Goal: Task Accomplishment & Management: Use online tool/utility

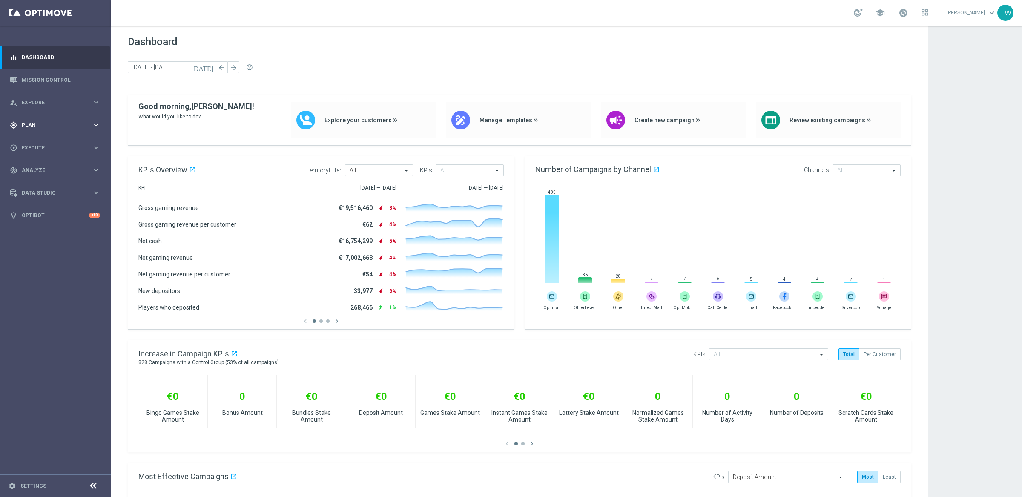
click at [84, 127] on span "Plan" at bounding box center [57, 125] width 70 height 5
click at [52, 171] on button "Templates keyboard_arrow_right" at bounding box center [61, 168] width 78 height 7
click at [37, 181] on link "Optimail" at bounding box center [57, 181] width 62 height 7
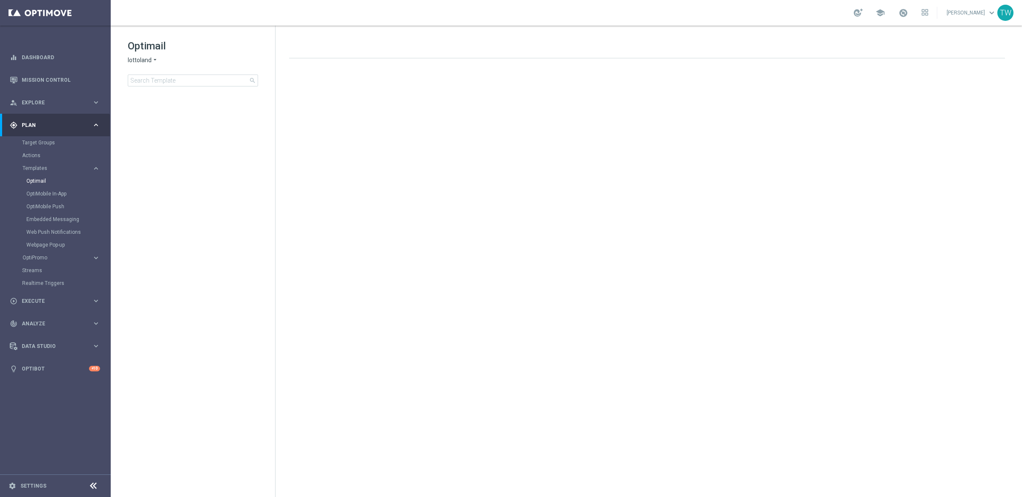
click at [150, 56] on div "Optimail lottoland arrow_drop_down × lottoland search" at bounding box center [201, 62] width 147 height 47
click at [149, 58] on span "lottoland" at bounding box center [140, 60] width 24 height 8
click at [0, 0] on span "KenoGO" at bounding box center [0, 0] width 0 height 0
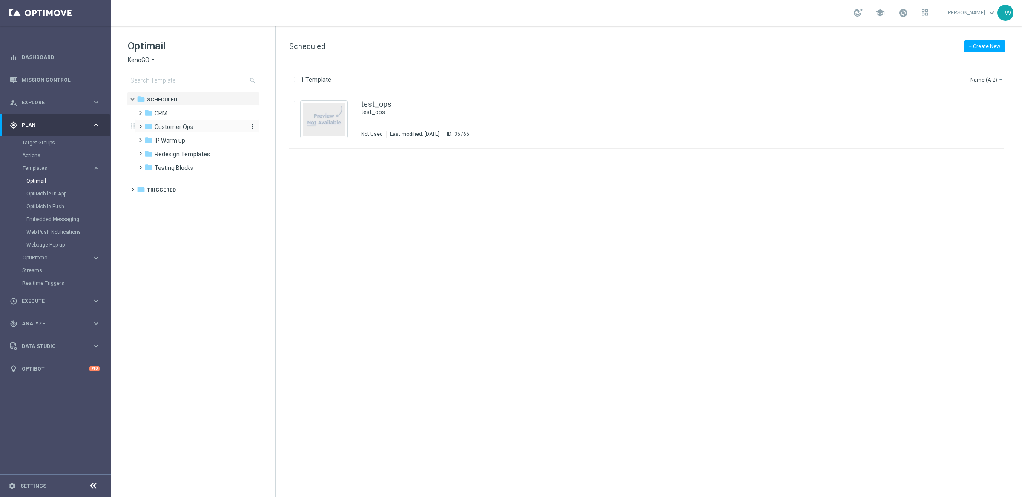
click at [168, 129] on span "Customer Ops" at bounding box center [174, 127] width 39 height 8
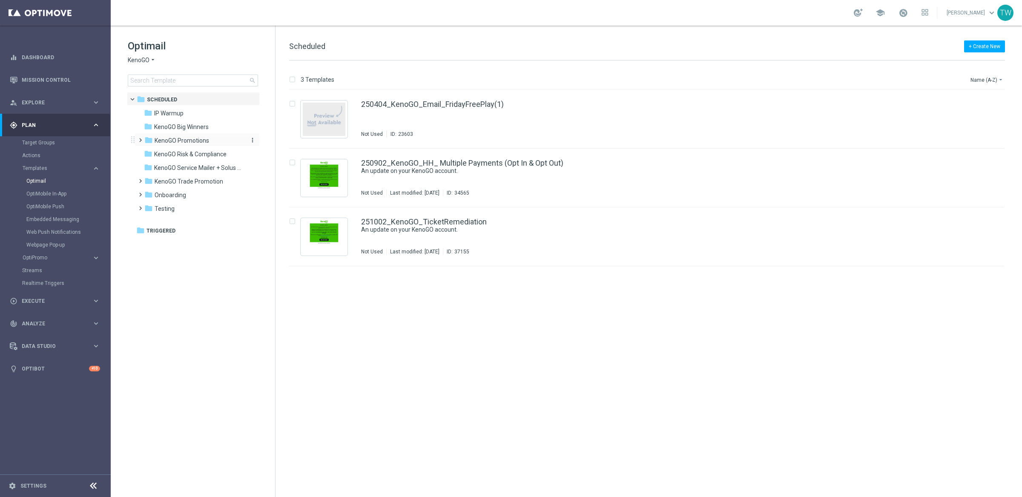
click at [203, 141] on span "KenoGO Promotions" at bounding box center [182, 141] width 54 height 8
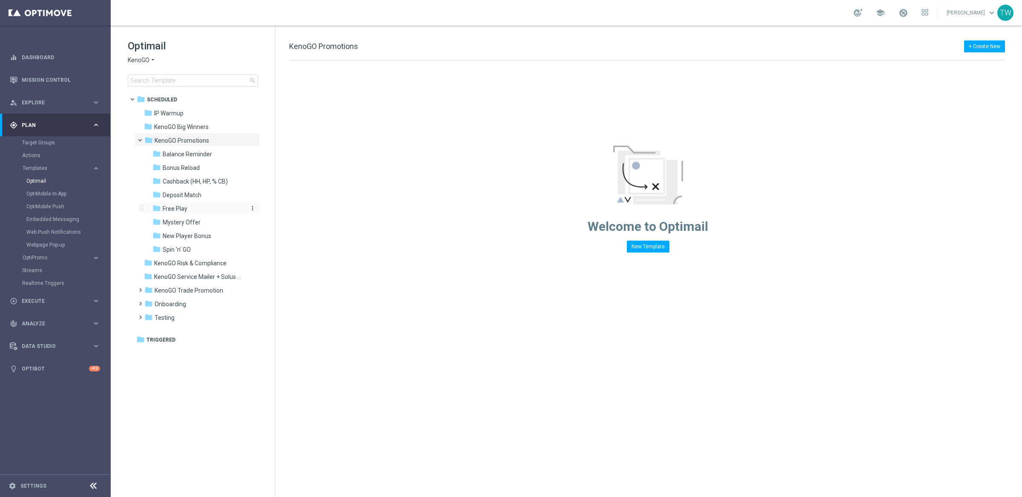
click at [214, 212] on div "folder Free Play" at bounding box center [197, 209] width 91 height 10
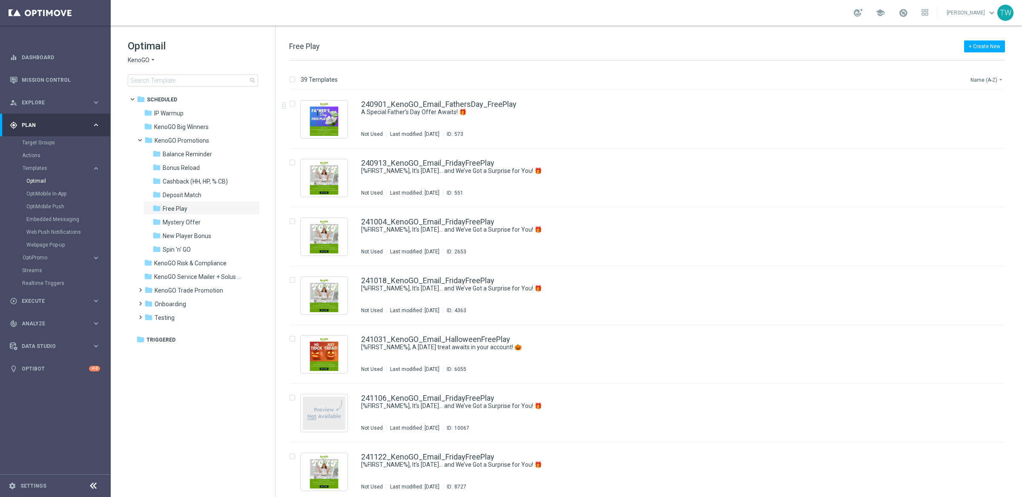
click at [978, 79] on button "Name (A-Z) arrow_drop_down" at bounding box center [986, 80] width 35 height 10
click at [977, 117] on span "Date Modified (Newest)" at bounding box center [971, 118] width 57 height 6
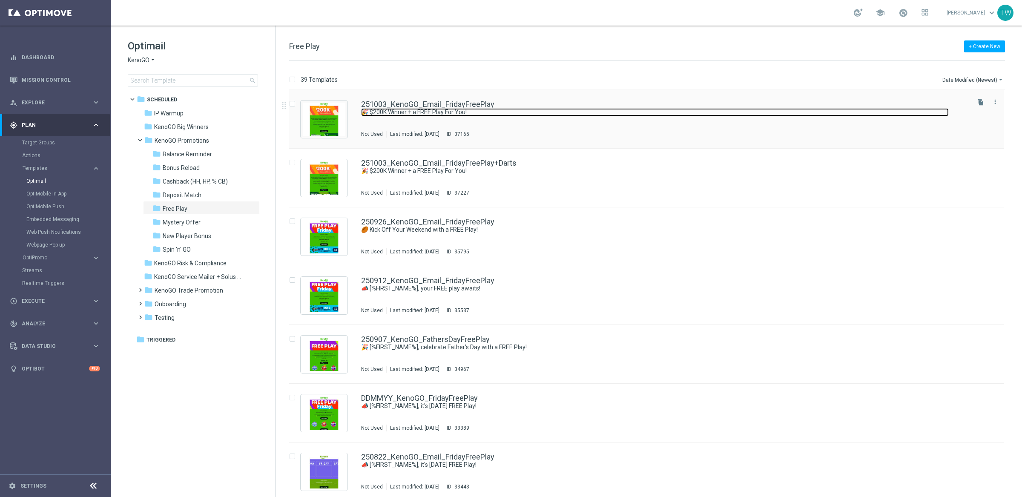
click at [414, 108] on link "🎉 $200K Winner + a FREE Play For You!" at bounding box center [654, 112] width 587 height 8
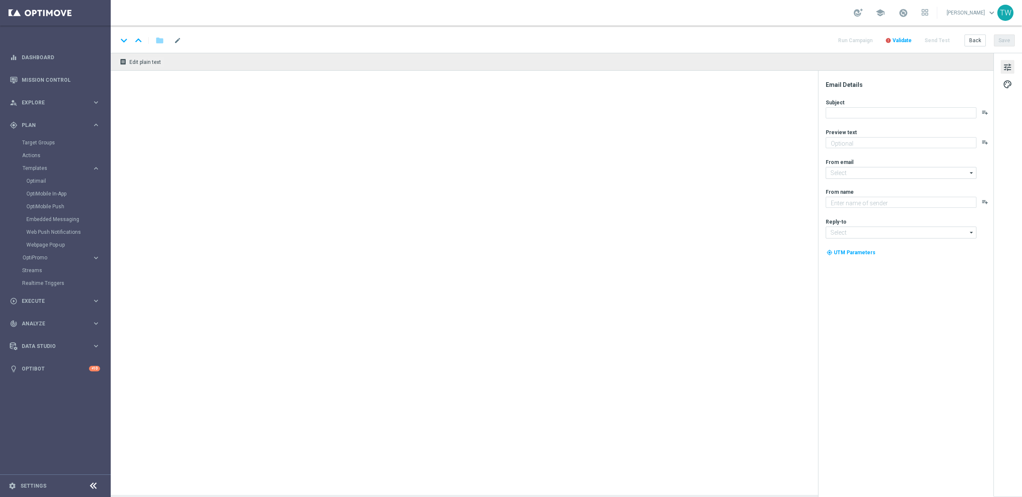
type textarea "Don’t miss your free play—expires soon!"
type input "[EMAIL_ADDRESS][DOMAIN_NAME]"
type textarea "KenoGO"
type input "[EMAIL_ADDRESS][DOMAIN_NAME]"
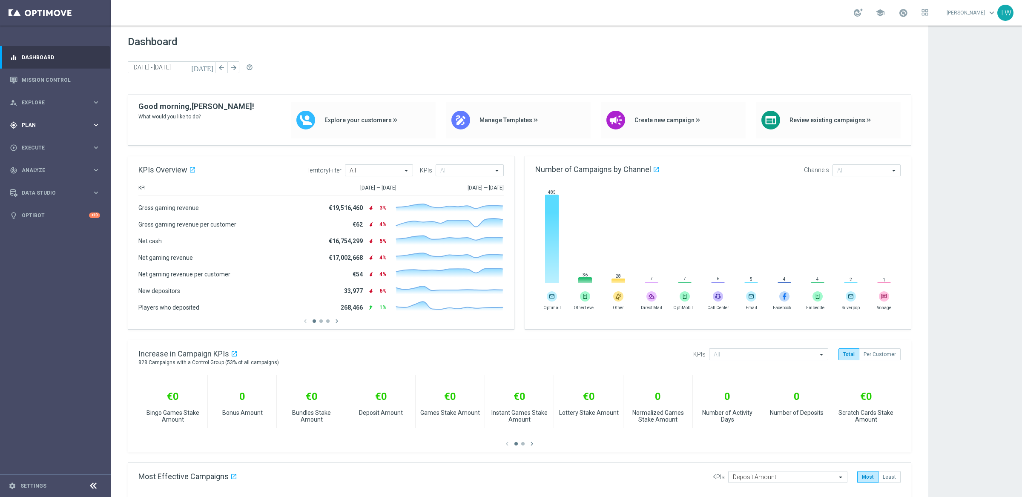
click at [52, 126] on span "Plan" at bounding box center [57, 125] width 70 height 5
click at [62, 163] on accordion "Templates keyboard_arrow_right Optimail OptiMobile In-App OptiMobile Push Embed…" at bounding box center [66, 168] width 88 height 13
click at [57, 167] on span "Templates" at bounding box center [53, 168] width 61 height 5
click at [41, 183] on link "Optimail" at bounding box center [57, 181] width 62 height 7
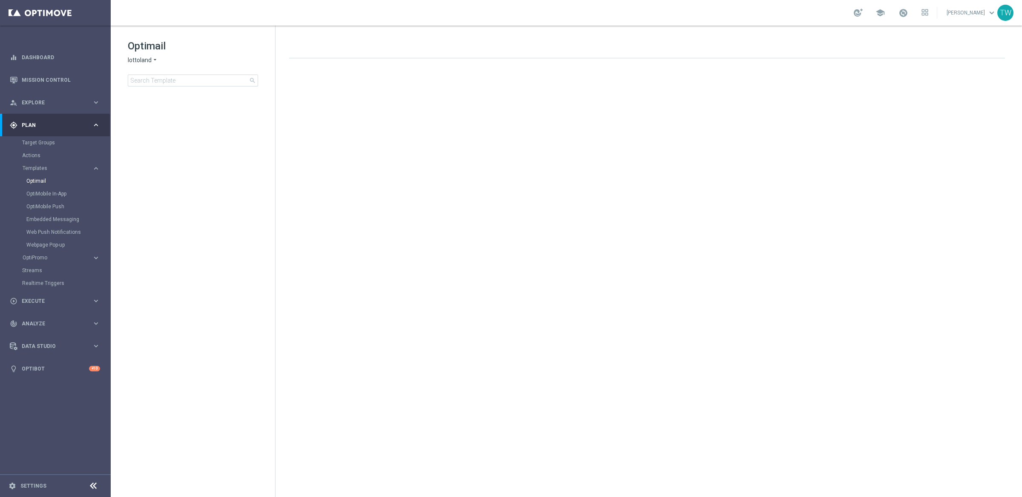
drag, startPoint x: 141, startPoint y: 58, endPoint x: 145, endPoint y: 64, distance: 6.7
click at [141, 59] on span "lottoland" at bounding box center [140, 60] width 24 height 8
click at [0, 0] on span "KenoGO" at bounding box center [0, 0] width 0 height 0
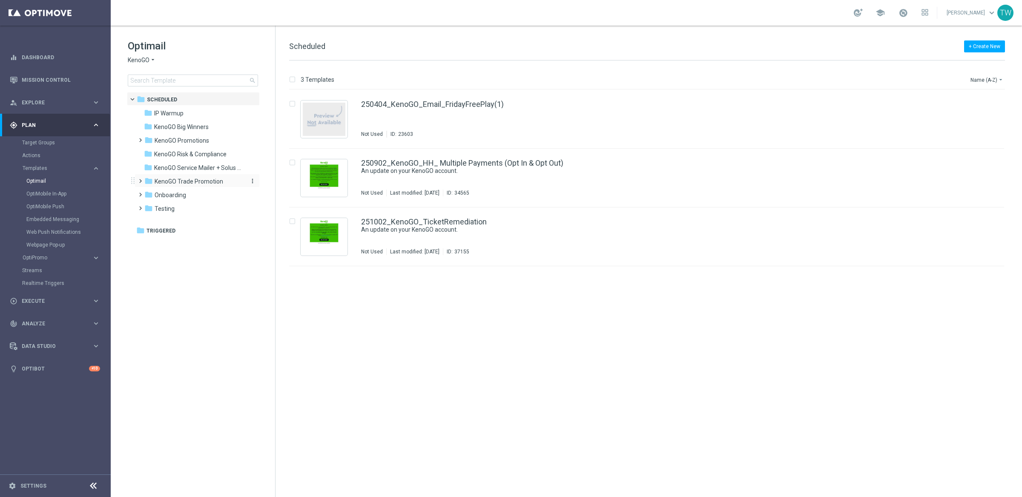
click at [214, 181] on span "KenoGO Trade Promotion" at bounding box center [189, 182] width 69 height 8
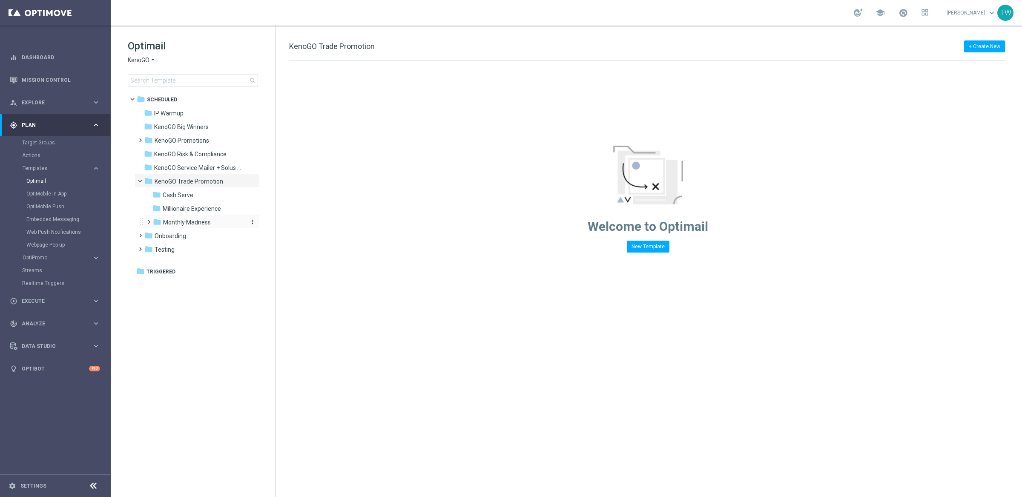
click at [209, 223] on span "Monthly Madness" at bounding box center [187, 222] width 48 height 8
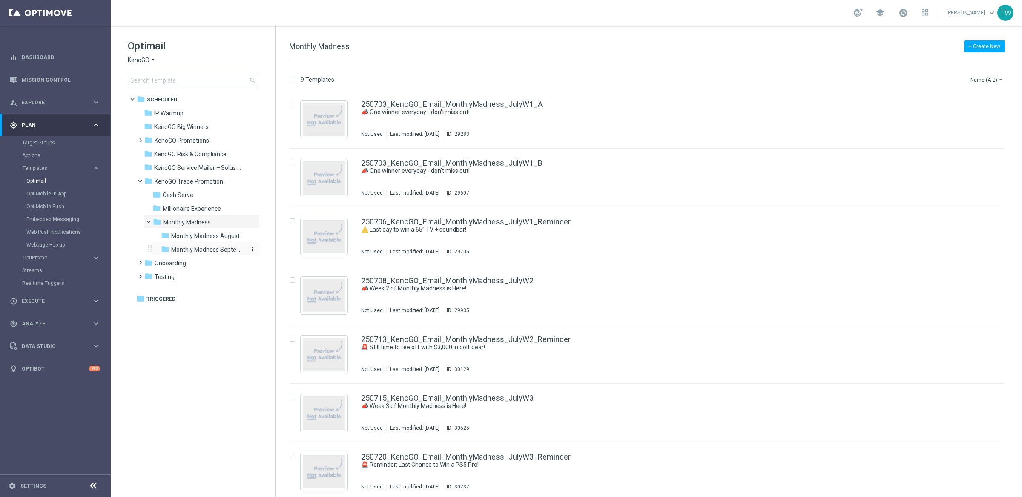
click at [221, 248] on span "Monthly Madness September" at bounding box center [208, 250] width 74 height 8
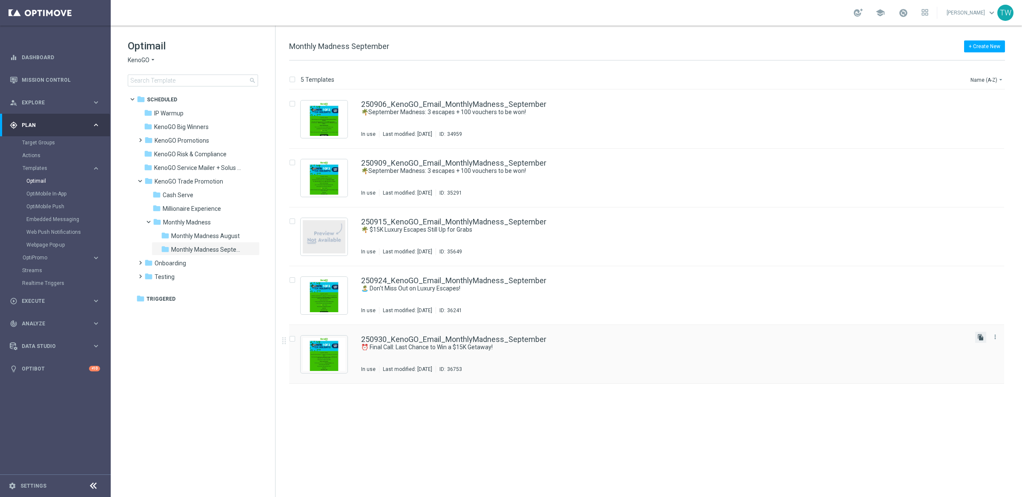
click at [908, 335] on icon "file_copy" at bounding box center [980, 337] width 7 height 7
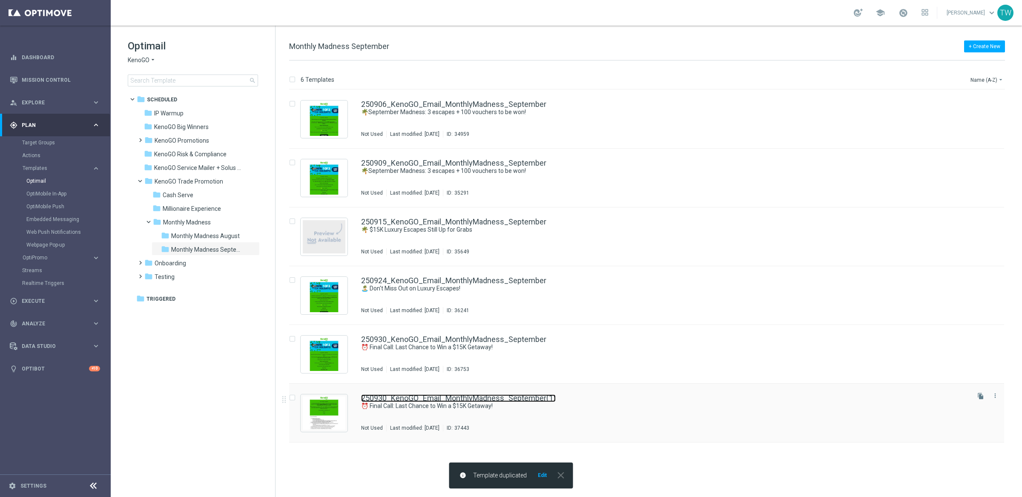
click at [522, 395] on link "250930_KenoGO_Email_MonthlyMadness_September(1)" at bounding box center [458, 398] width 195 height 8
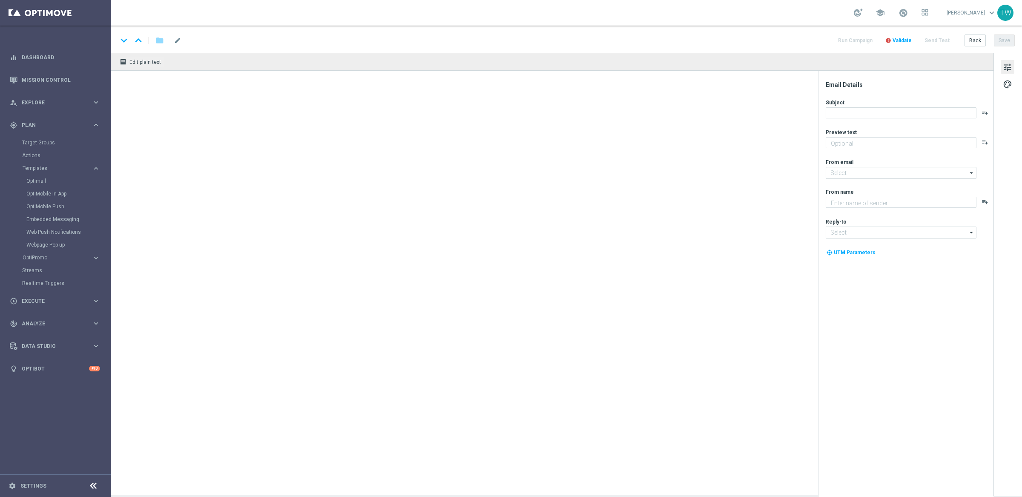
type textarea "Hurry, the clock is ticking!"
type input "[EMAIL_ADDRESS][DOMAIN_NAME]"
type textarea "KenoGO"
type input "[EMAIL_ADDRESS][DOMAIN_NAME]"
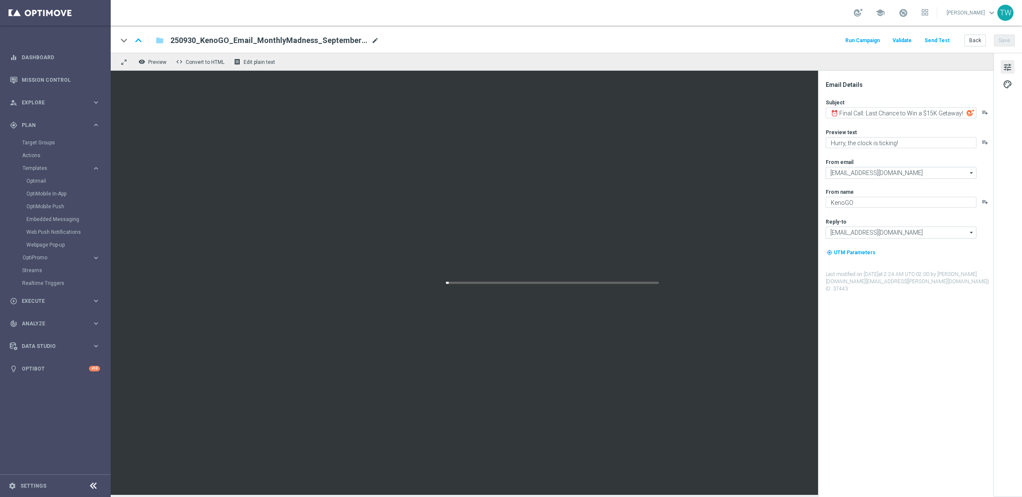
click at [372, 41] on span "mode_edit" at bounding box center [375, 41] width 8 height 8
click at [364, 38] on input "251007_KenoGO_Email_MM_Sept_MinorWinners" at bounding box center [275, 40] width 211 height 11
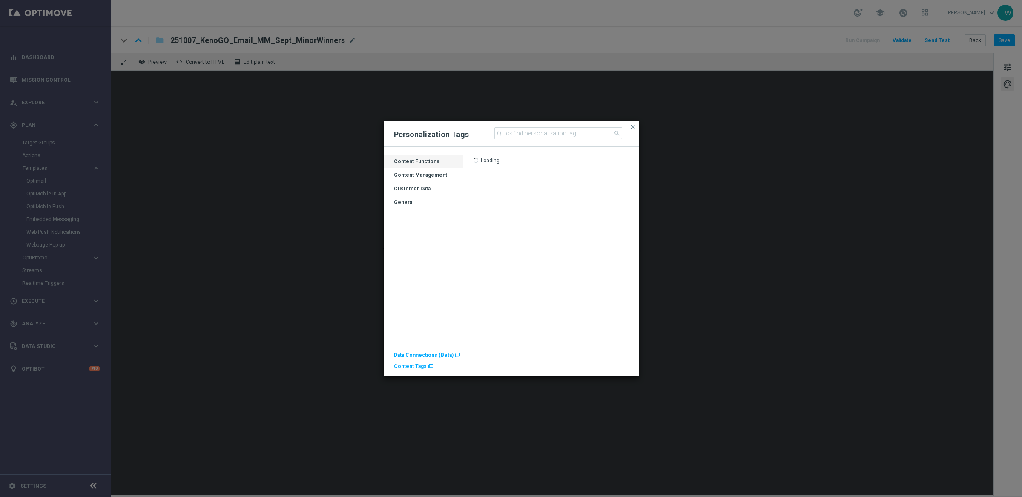
click at [420, 189] on div "Customer Data" at bounding box center [423, 192] width 79 height 14
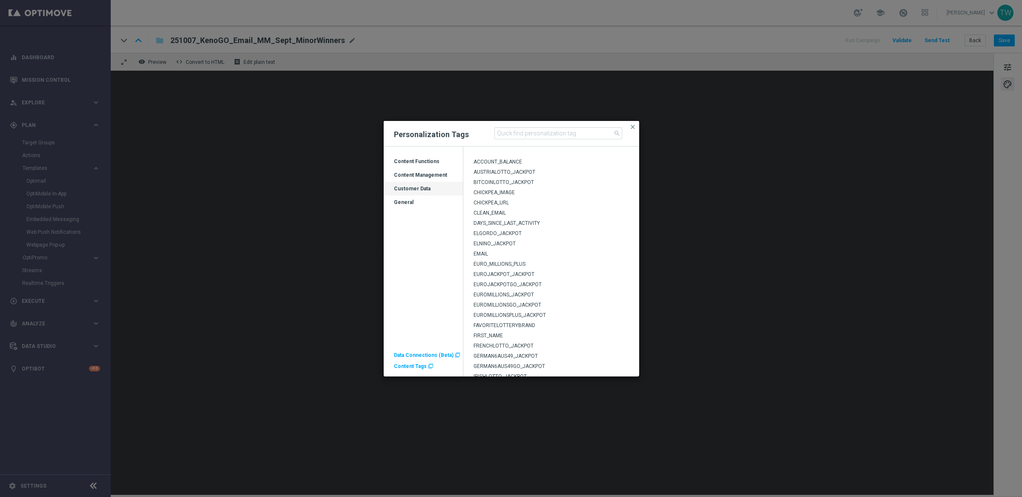
click at [486, 335] on span "FIRST_NAME" at bounding box center [487, 335] width 29 height 6
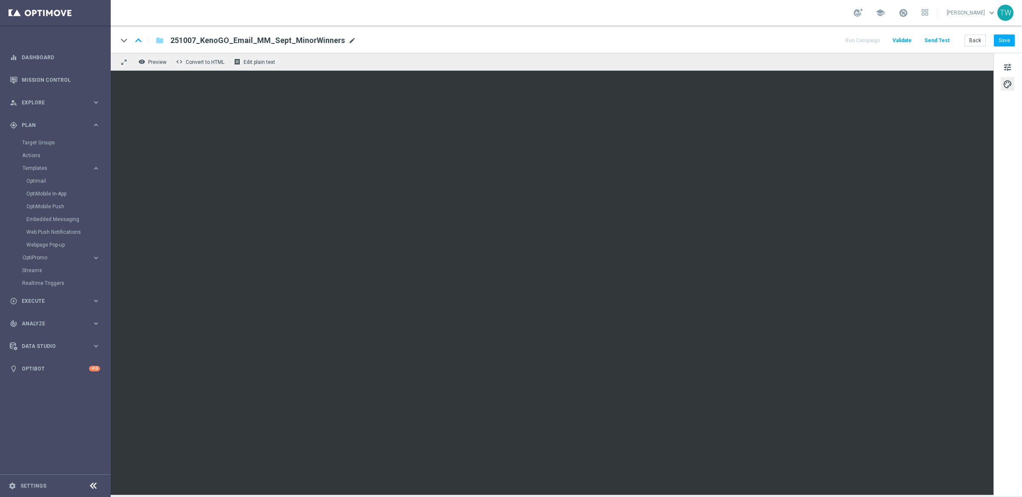
click at [348, 37] on span "mode_edit" at bounding box center [352, 41] width 8 height 8
drag, startPoint x: 280, startPoint y: 39, endPoint x: 339, endPoint y: 40, distance: 58.8
click at [339, 40] on input "251007_KenoGO_Email_MM_Sept_MinorWinners" at bounding box center [275, 40] width 211 height 11
type input "251007_KenoGO_Email_MM_Sept_MinorPrize"
click at [408, 50] on div "keyboard_arrow_down keyboard_arrow_up folder 251007_KenoGO_Email_MM_Sept_MinorP…" at bounding box center [566, 39] width 911 height 27
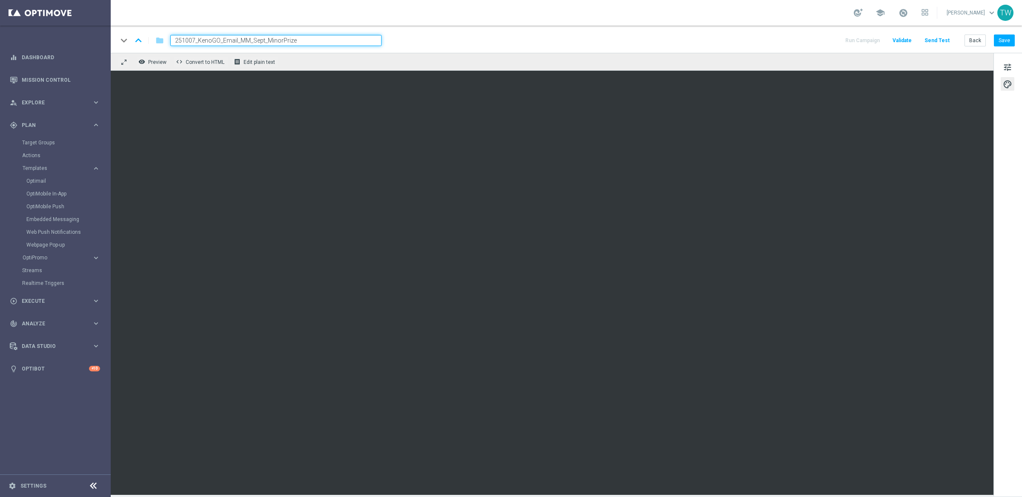
click at [427, 45] on div "keyboard_arrow_down keyboard_arrow_up folder 251007_KenoGO_Email_MM_Sept_MinorP…" at bounding box center [565, 40] width 897 height 11
click at [908, 64] on button "tune" at bounding box center [1007, 67] width 14 height 14
click at [908, 67] on span "tune" at bounding box center [1007, 67] width 9 height 11
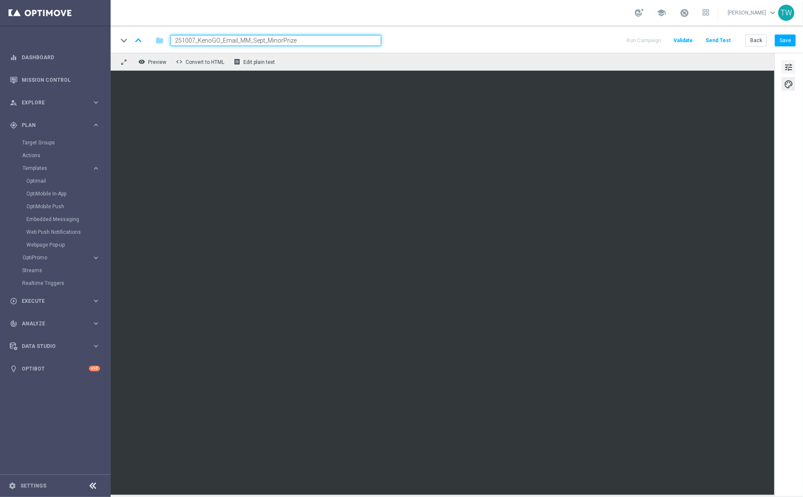
click at [782, 68] on button "tune" at bounding box center [789, 67] width 14 height 14
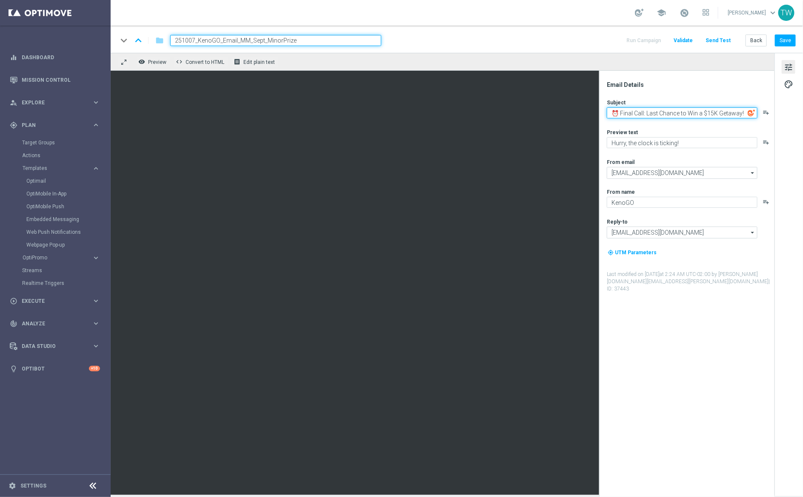
click at [731, 113] on textarea "⏰ Final Call: Last Chance to Win a $15K Getaway!" at bounding box center [682, 112] width 151 height 11
paste textarea "Congrats, [%FIRST_NAME%]"
drag, startPoint x: 682, startPoint y: 112, endPoint x: 699, endPoint y: 126, distance: 21.7
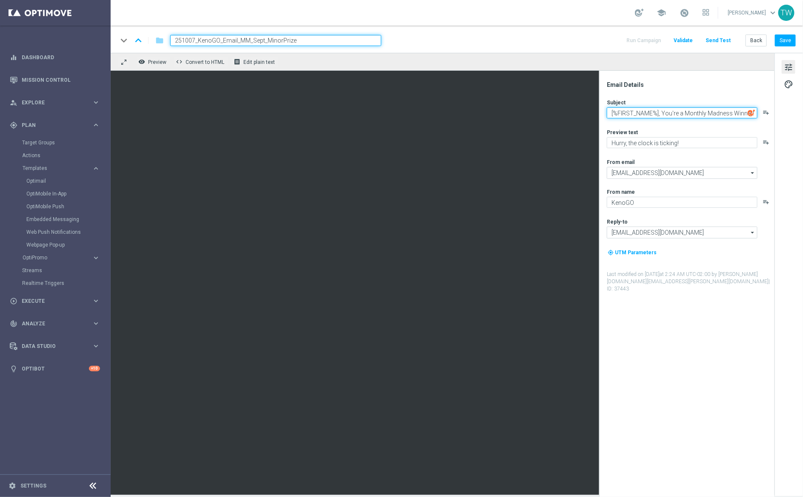
click at [682, 113] on textarea "[%FIRST_NAME%], You're a Monthly Madness Winner!" at bounding box center [682, 112] width 151 height 11
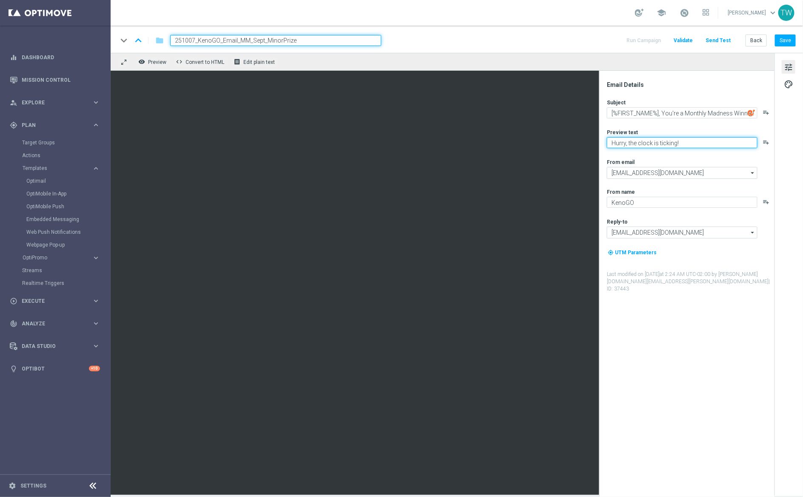
click at [724, 144] on textarea "Hurry, the clock is ticking!" at bounding box center [682, 142] width 151 height 11
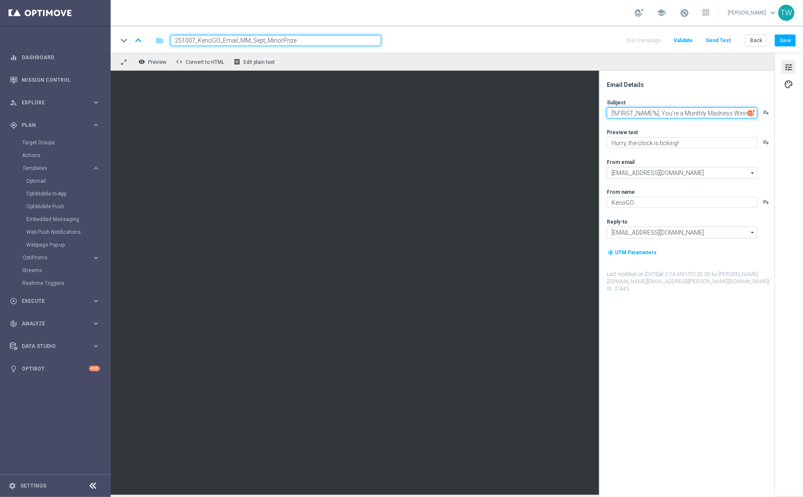
click at [685, 115] on textarea "[%FIRST_NAME%], You're a Monthly Madness Winner!" at bounding box center [682, 112] width 151 height 11
paste textarea "Congrats, [%FIRST_NAME%]! Your Monthly Madness Win"
click at [668, 116] on textarea "Congrats, [%FIRST_NAME%]! Your Monthly Madness Win" at bounding box center [682, 112] width 151 height 11
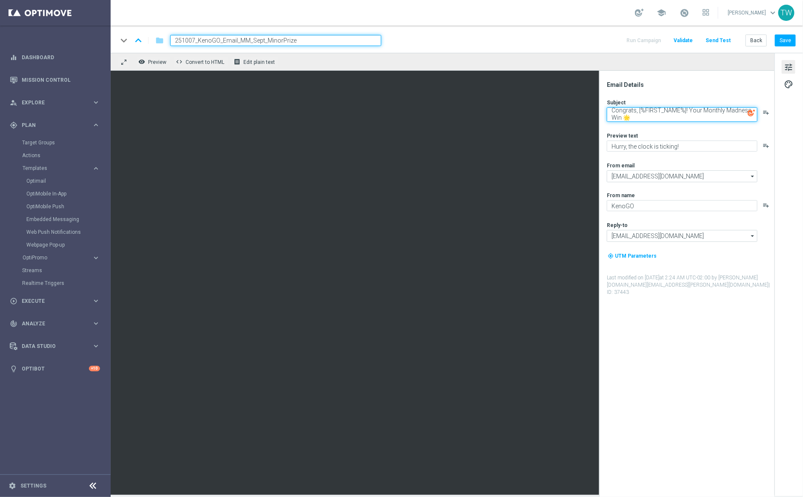
type textarea "Congrats, [%FIRST_NAME%]! Your Monthly Madness Win 🌟"
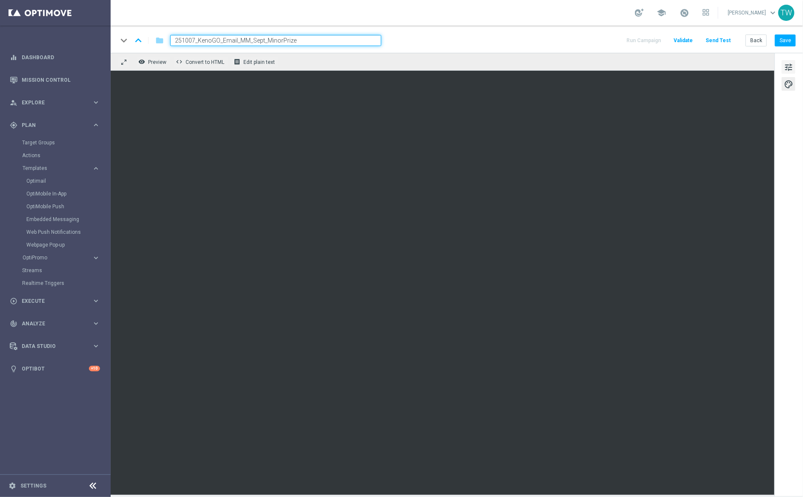
click at [789, 71] on span "tune" at bounding box center [788, 67] width 9 height 11
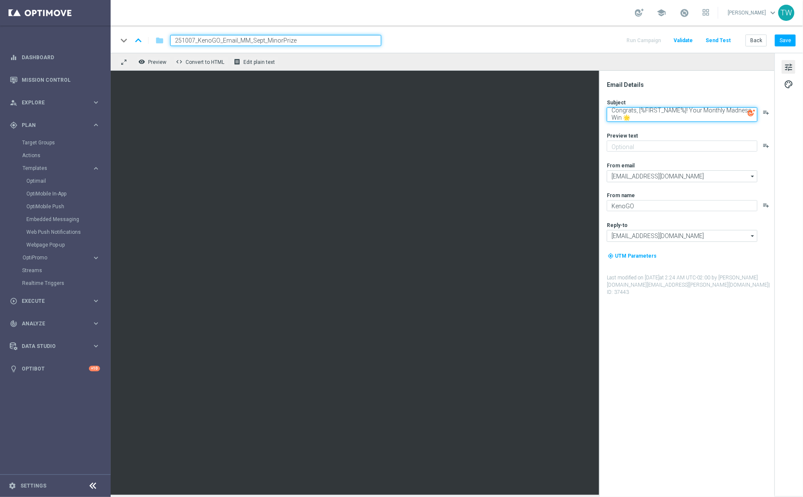
drag, startPoint x: 621, startPoint y: 117, endPoint x: 605, endPoint y: 105, distance: 19.5
click at [605, 105] on div "Email Details Subject Congrats, [%FIRST_NAME%]! Your Monthly Madness Win 🌟 play…" at bounding box center [689, 289] width 169 height 416
paste textarea "Monthly Madness Winner – That's You!"
click at [613, 113] on textarea "Monthly Madness Winner – That's You! 🌟" at bounding box center [682, 112] width 151 height 11
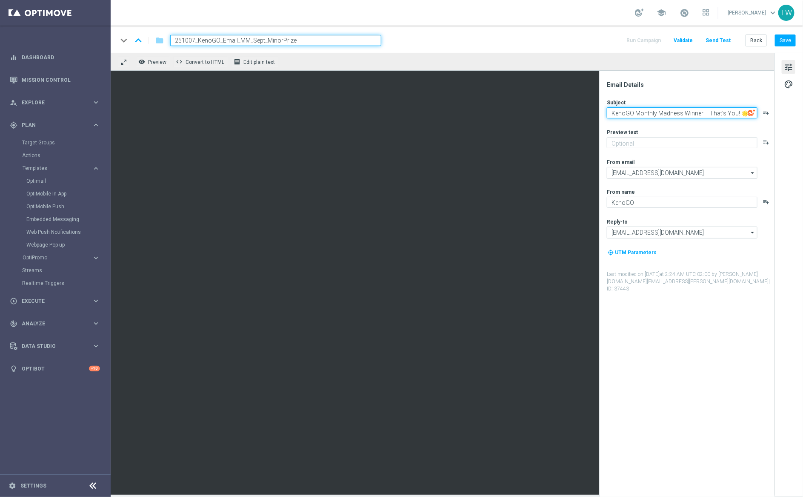
drag, startPoint x: 664, startPoint y: 112, endPoint x: 746, endPoint y: 112, distance: 82.2
click at [746, 112] on textarea "KenoGO Monthly Madness Winner – That's You! 🌟" at bounding box center [682, 112] width 151 height 11
type textarea "KenoGO Monthly Madness Winner – That's You! 🌟"
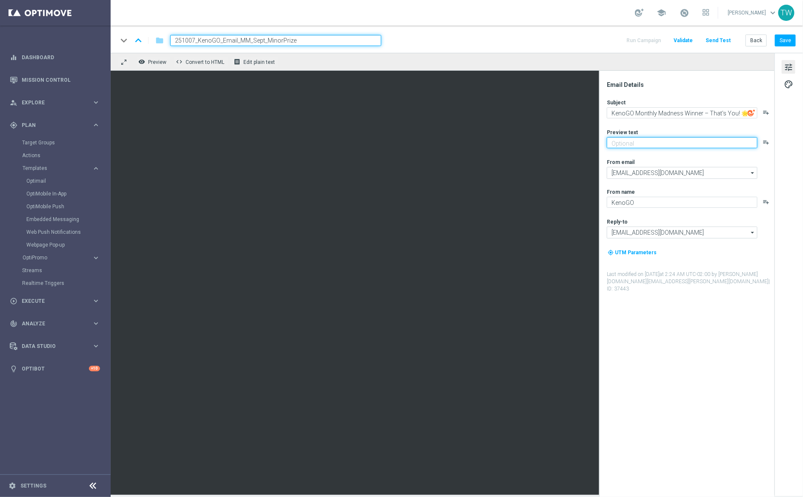
click at [711, 139] on textarea at bounding box center [682, 142] width 151 height 11
click at [642, 140] on textarea at bounding box center [682, 142] width 151 height 11
paste textarea "Exciting times, [%FIRST_NAME%]! Claim your $50 voucher today."
drag, startPoint x: 728, startPoint y: 141, endPoint x: 759, endPoint y: 141, distance: 30.2
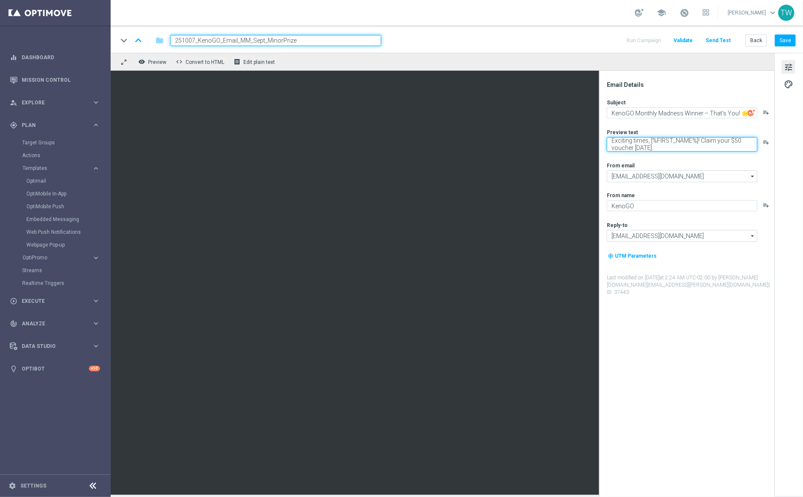
click at [759, 141] on div "Exciting times, [%FIRST_NAME%]! Claim your $50 voucher today. playlist_add" at bounding box center [690, 144] width 167 height 14
click at [728, 147] on textarea "Exciting times, [%FIRST_NAME%]! Claim your voucher today." at bounding box center [682, 144] width 151 height 14
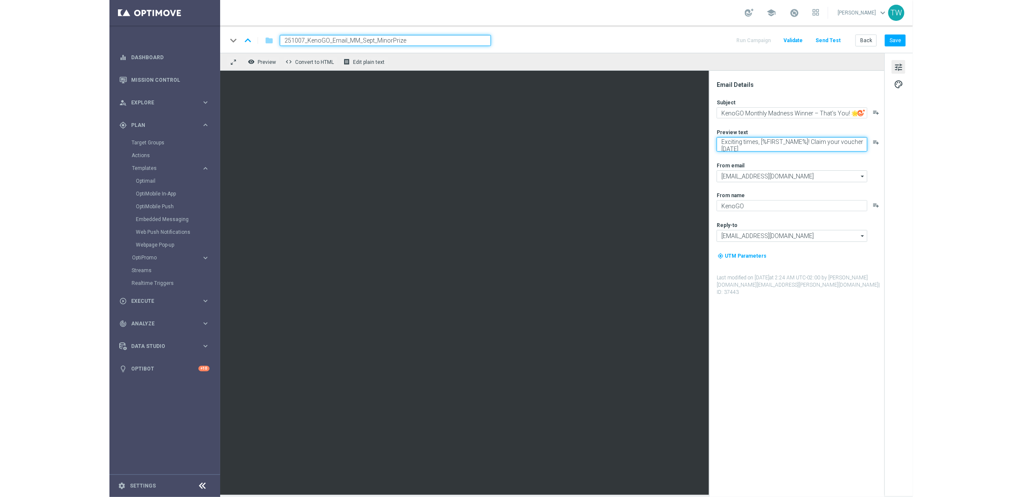
scroll to position [3, 0]
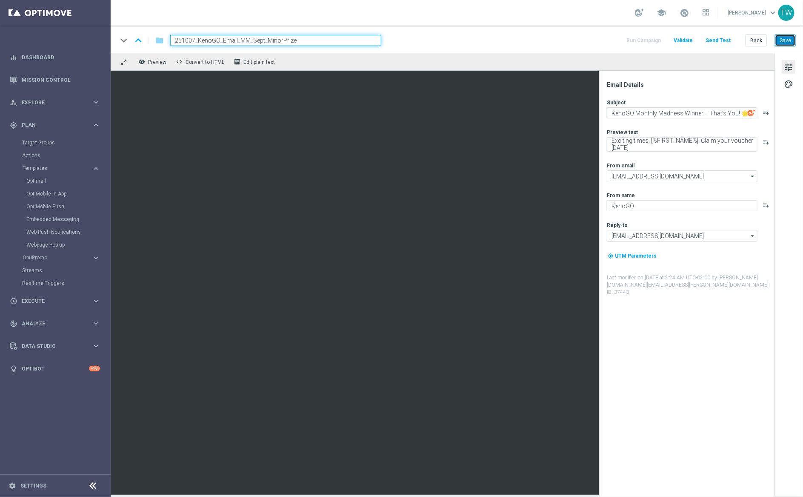
click at [788, 43] on button "Save" at bounding box center [785, 40] width 21 height 12
click at [794, 34] on button "Save" at bounding box center [785, 40] width 21 height 12
click at [642, 147] on textarea "Exciting times, [%FIRST_NAME%]! Claim your voucher today" at bounding box center [682, 144] width 151 height 14
type textarea "Exciting times, [%FIRST_NAME%]! Claim your voucher today!"
click at [788, 42] on button "Save" at bounding box center [785, 40] width 21 height 12
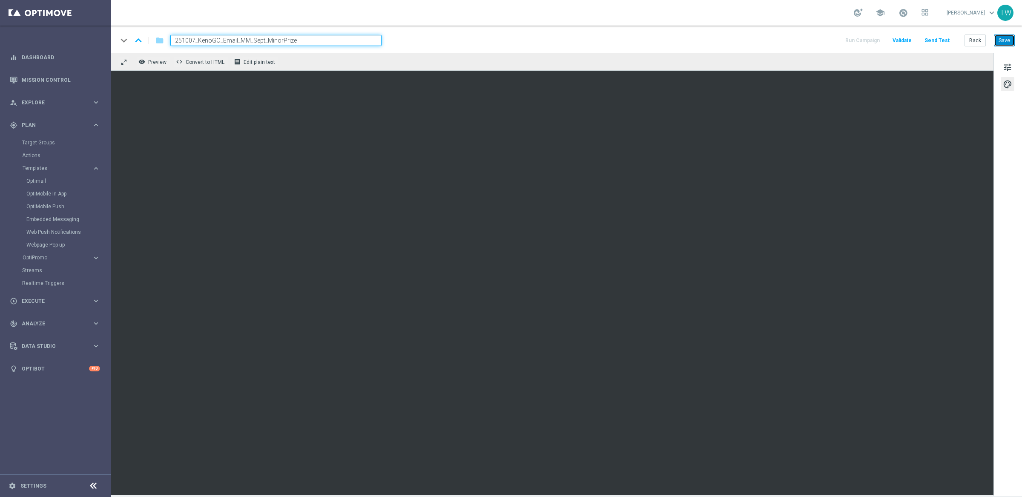
click at [908, 40] on button "Save" at bounding box center [1004, 40] width 21 height 12
click at [908, 41] on button "Save" at bounding box center [1004, 40] width 21 height 12
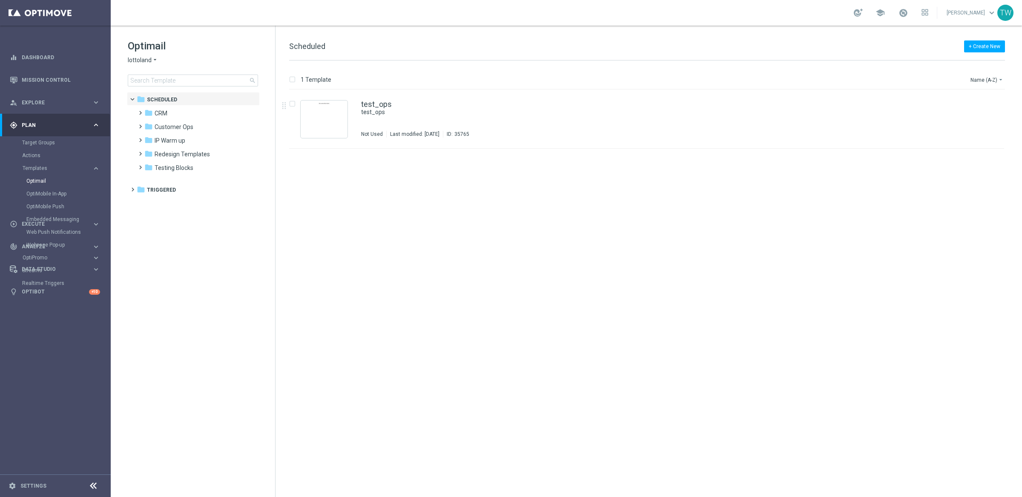
click at [150, 60] on span "lottoland" at bounding box center [140, 60] width 24 height 8
click at [0, 0] on span "KenoGO" at bounding box center [0, 0] width 0 height 0
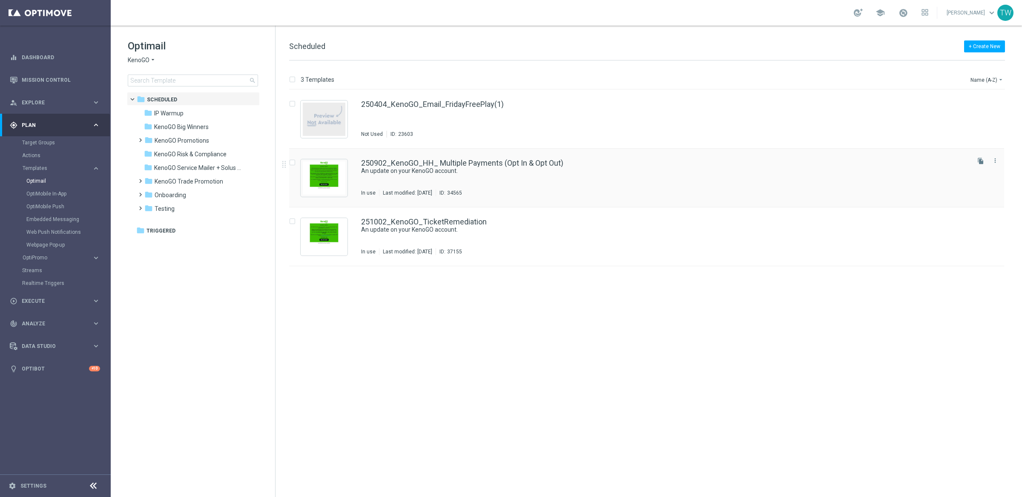
click at [630, 185] on div "250902_KenoGO_HH_ Multiple Payments (Opt In & Opt Out) An update on your KenoGO…" at bounding box center [664, 177] width 607 height 37
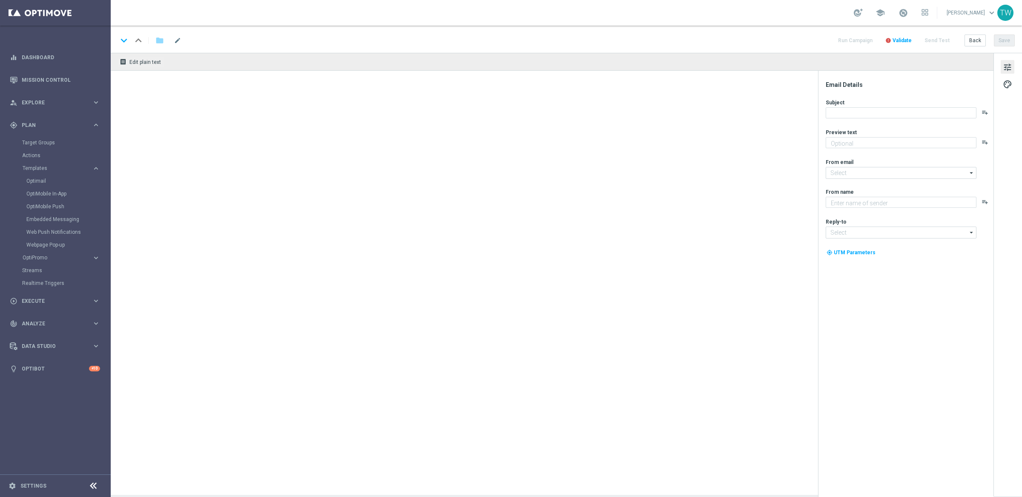
type textarea "We’re sorry about your recent experience."
type input "[EMAIL_ADDRESS][DOMAIN_NAME]"
type textarea "KenoGO"
type input "[EMAIL_ADDRESS][DOMAIN_NAME]"
